Goal: Information Seeking & Learning: Learn about a topic

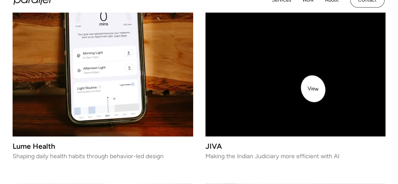
scroll to position [838, 0]
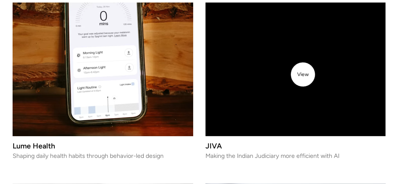
click at [302, 75] on video at bounding box center [295, 46] width 180 height 180
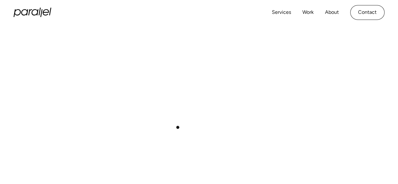
scroll to position [105, 0]
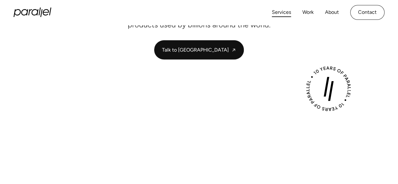
click at [284, 12] on link "Services" at bounding box center [281, 12] width 19 height 9
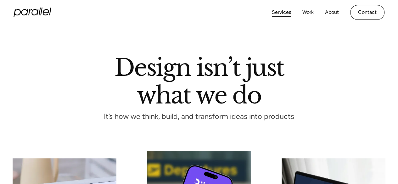
click at [43, 10] on icon "home" at bounding box center [33, 12] width 38 height 9
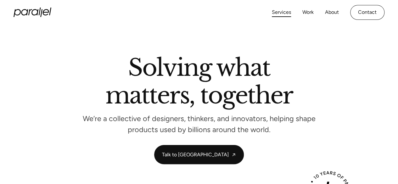
click at [280, 12] on link "Services" at bounding box center [281, 12] width 19 height 9
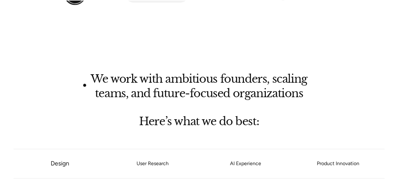
scroll to position [495, 0]
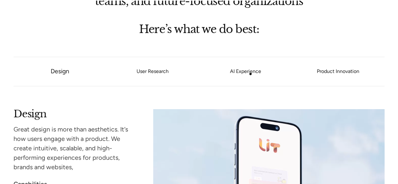
click at [250, 73] on link "AI Experience" at bounding box center [245, 71] width 93 height 4
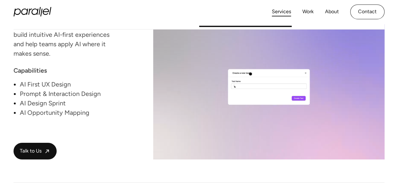
scroll to position [1000, 0]
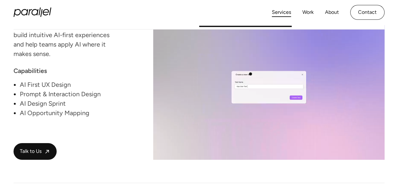
click at [250, 74] on video at bounding box center [268, 83] width 231 height 154
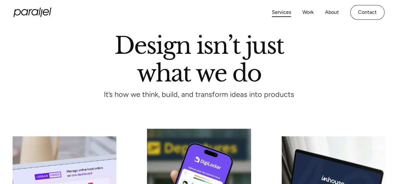
scroll to position [0, 0]
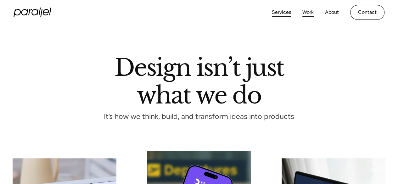
click at [305, 13] on link "Work" at bounding box center [307, 12] width 11 height 9
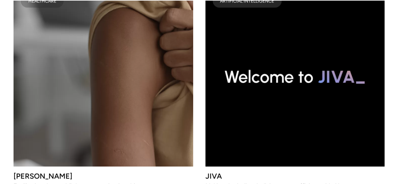
scroll to position [2683, 0]
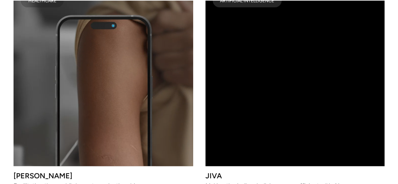
click at [228, 141] on video at bounding box center [294, 76] width 179 height 179
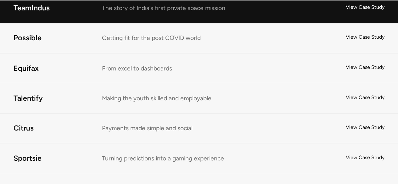
scroll to position [4111, 0]
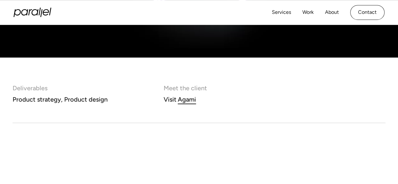
scroll to position [258, 0]
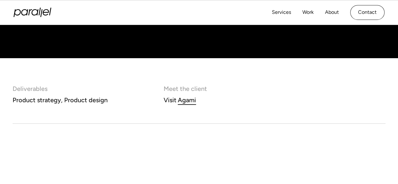
click at [190, 100] on div "Agami" at bounding box center [187, 99] width 18 height 11
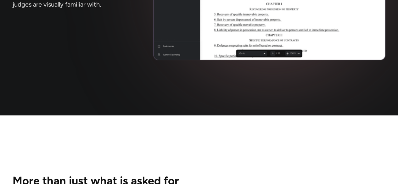
scroll to position [2240, 0]
